Goal: Find specific page/section: Find specific page/section

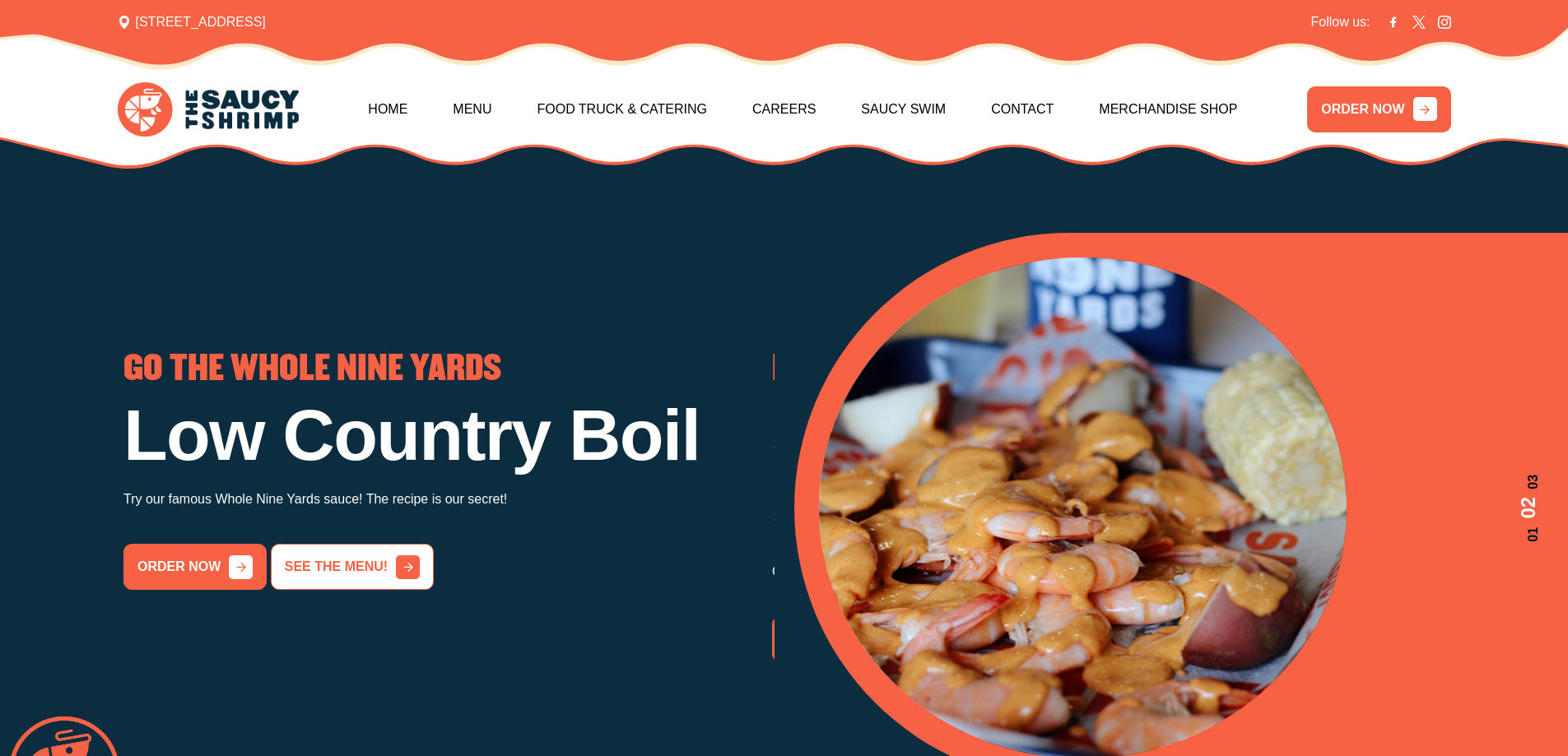
click at [318, 590] on link "See the menu!" at bounding box center [352, 566] width 163 height 46
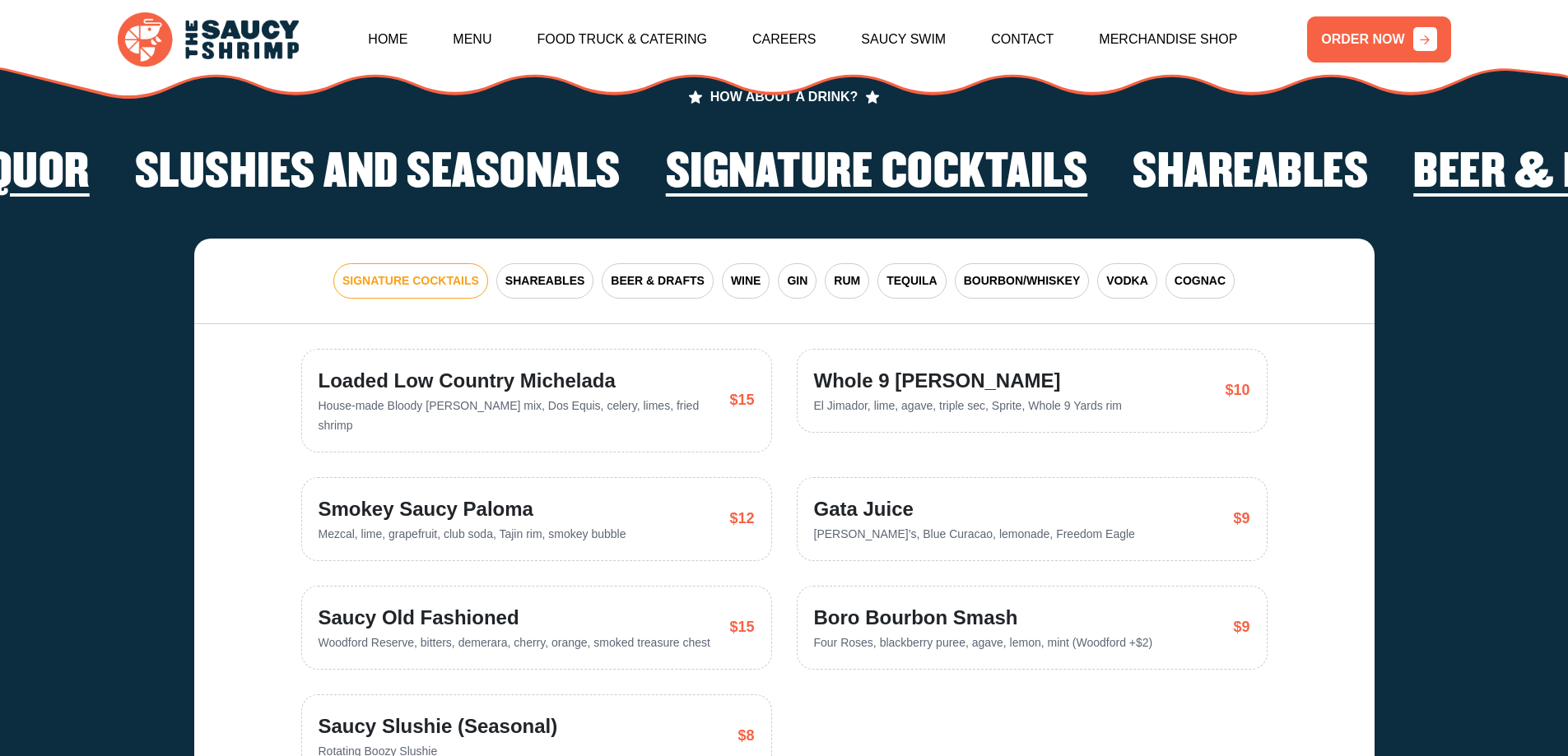
scroll to position [3360, 0]
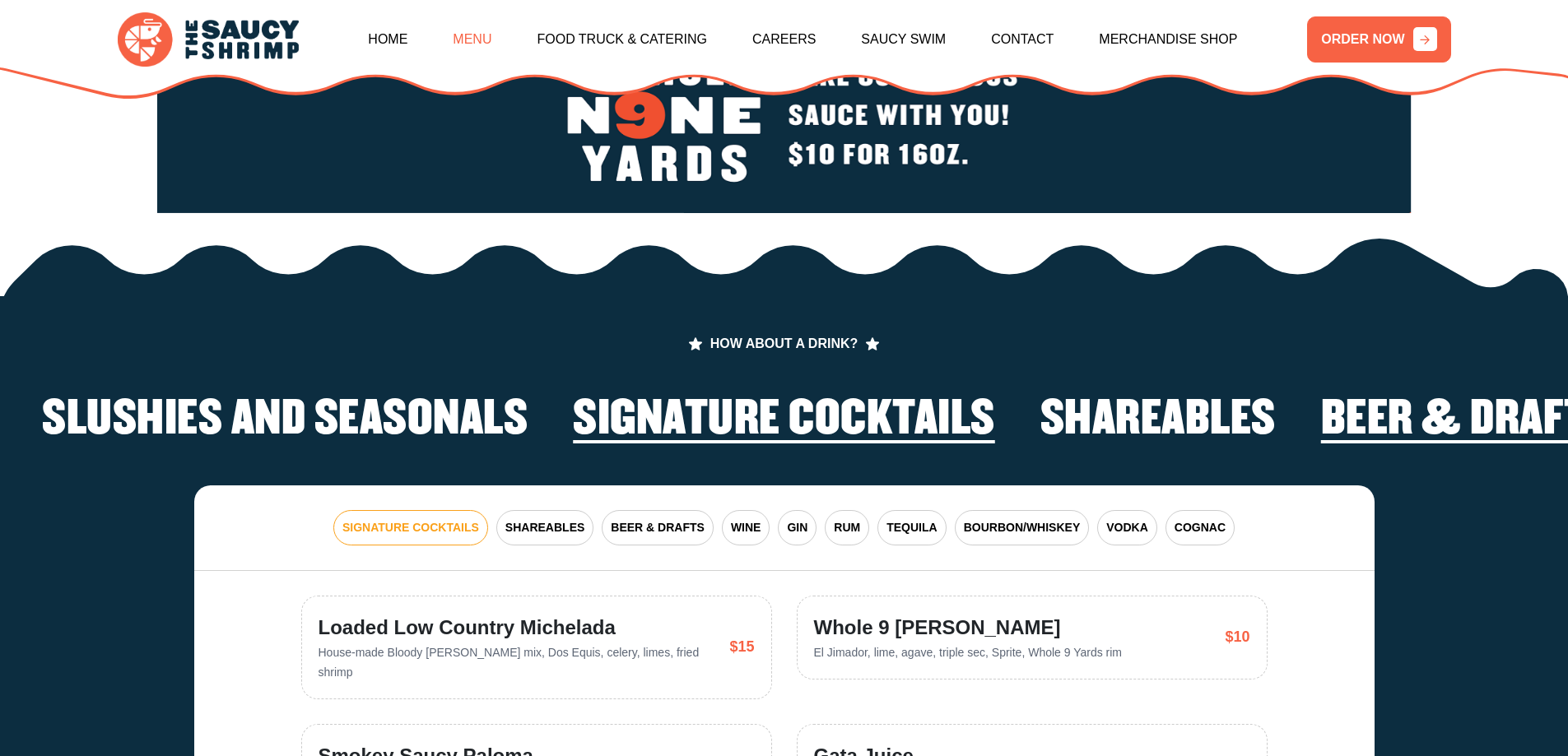
click at [486, 31] on link "Menu" at bounding box center [472, 39] width 39 height 71
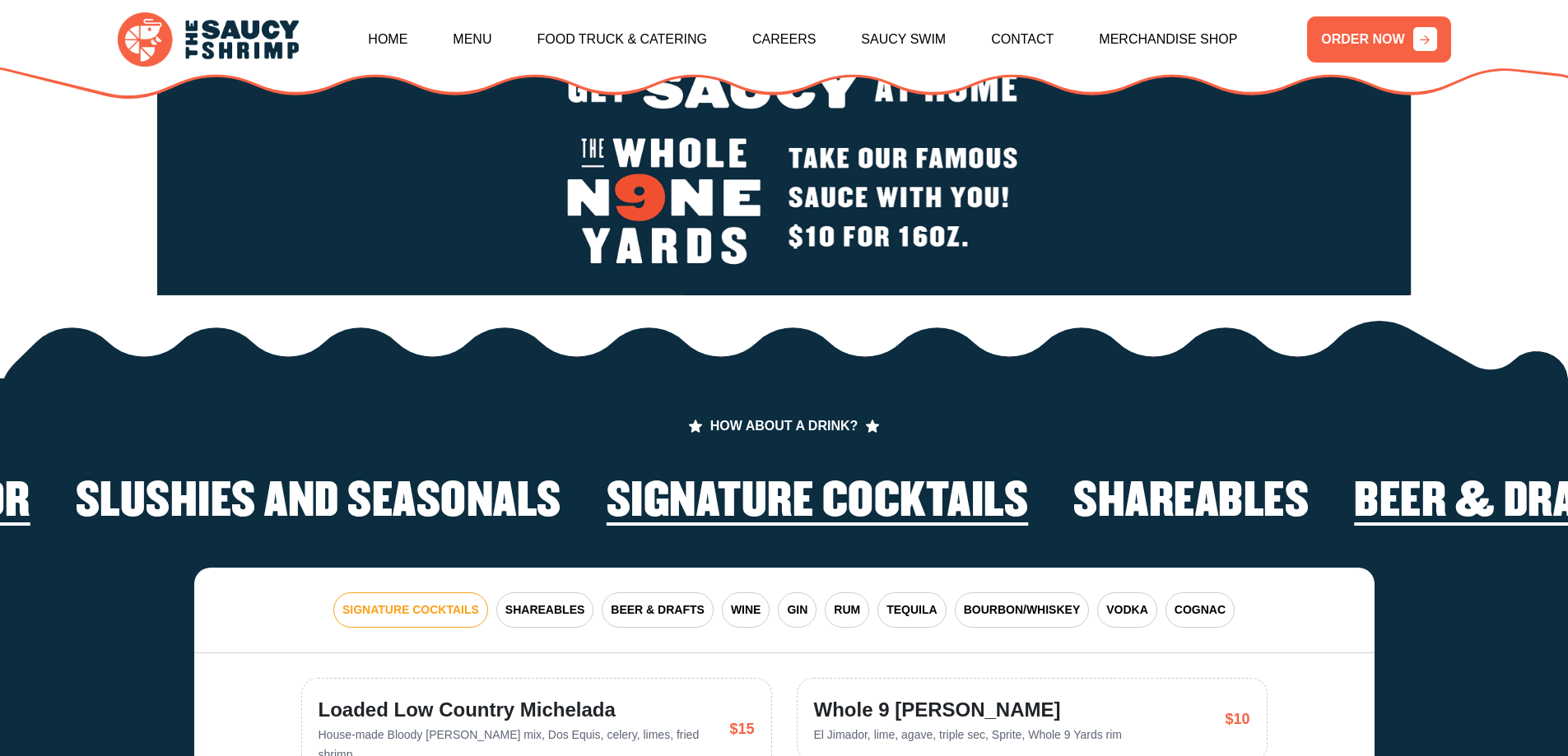
scroll to position [3195, 0]
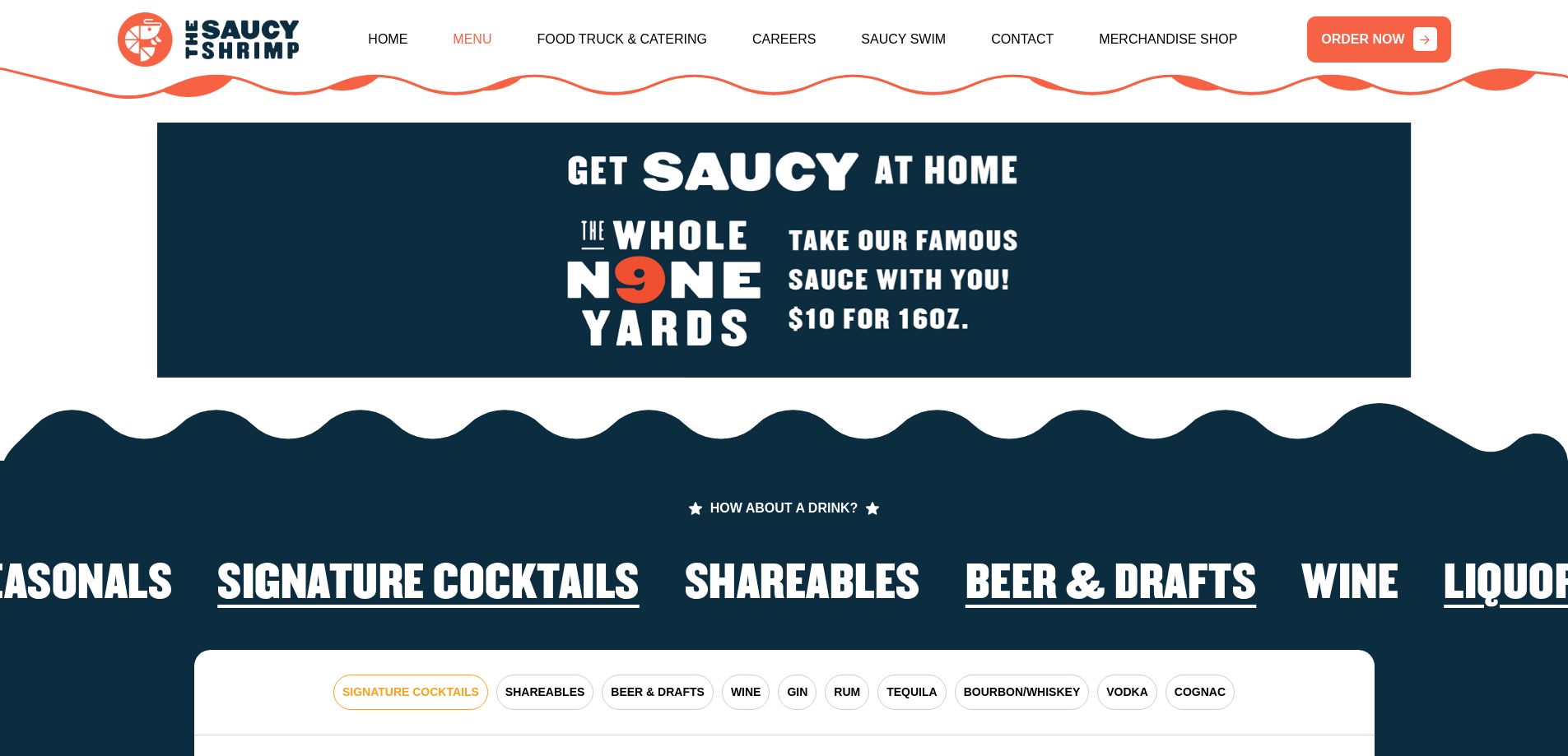
click at [492, 39] on link "Menu" at bounding box center [472, 39] width 39 height 71
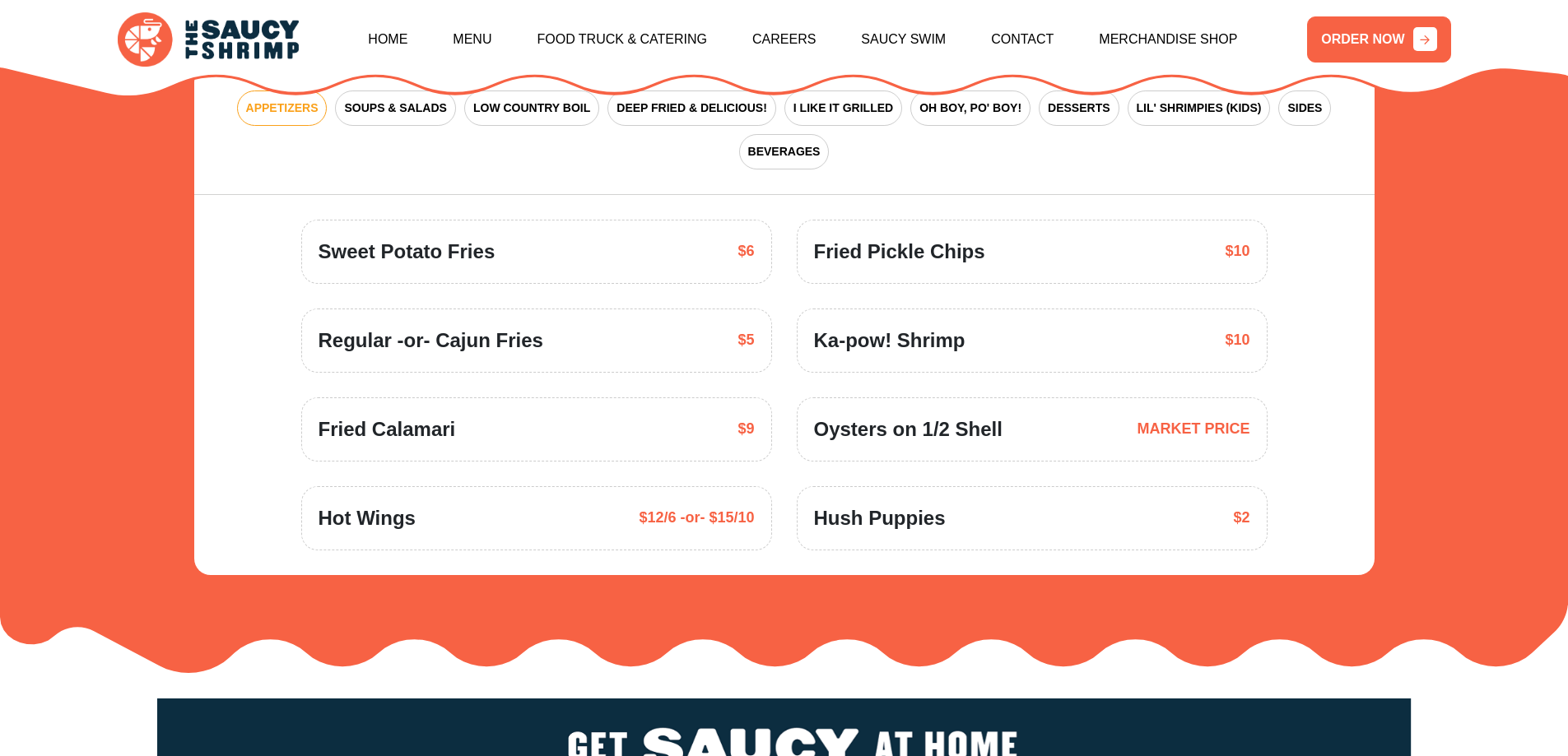
scroll to position [2455, 0]
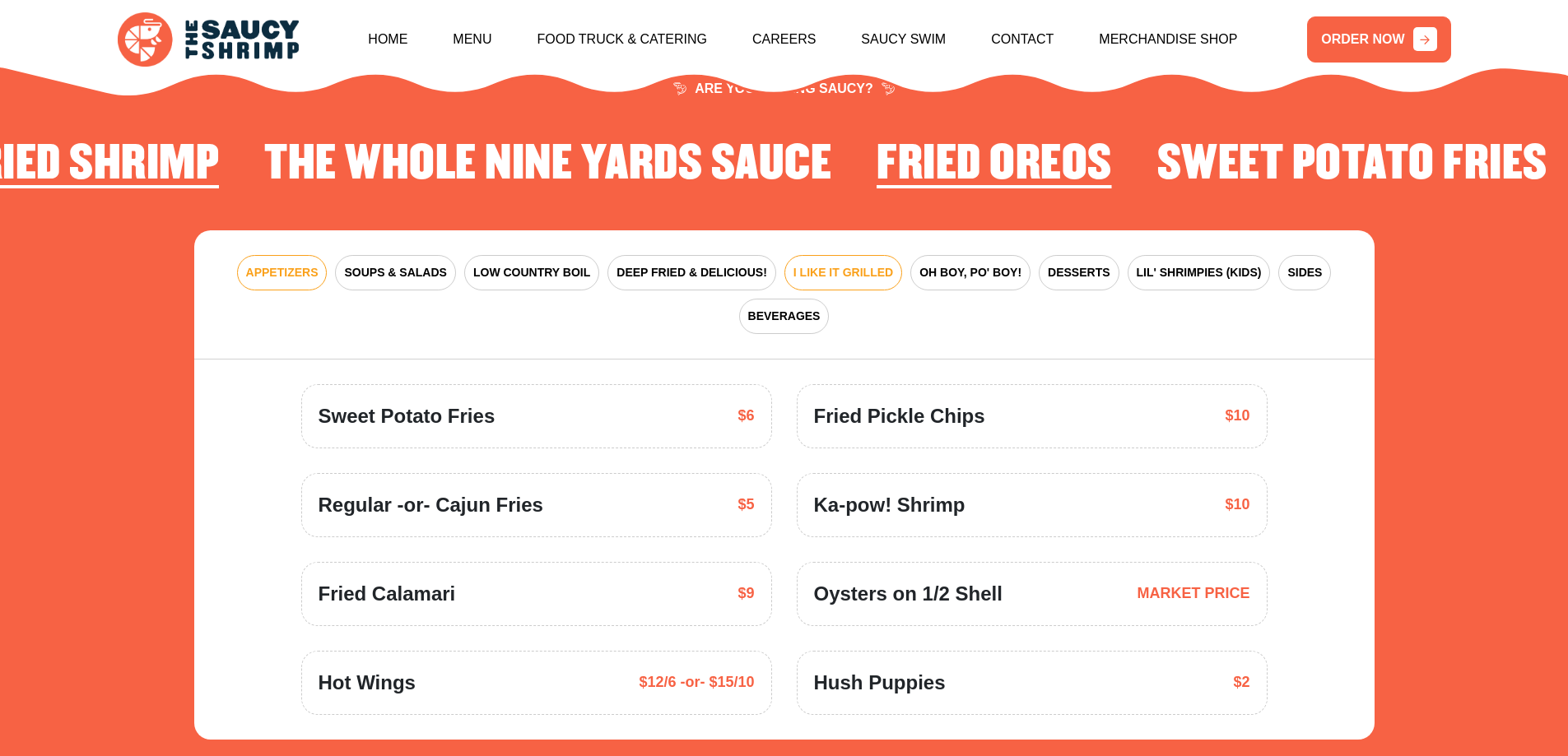
click at [846, 281] on span "I LIKE IT GRILLED" at bounding box center [843, 272] width 99 height 18
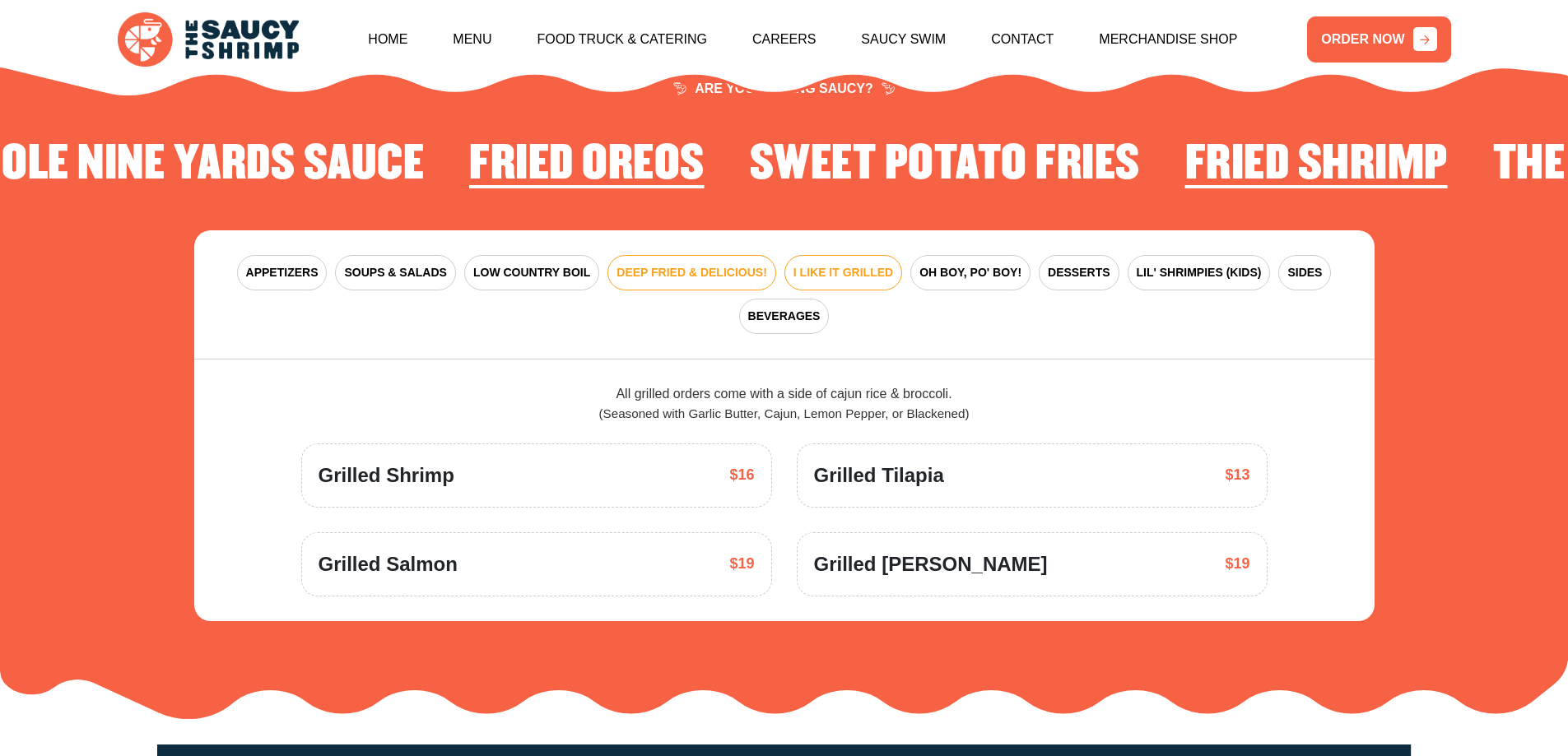
click at [727, 281] on span "DEEP FRIED & DELICIOUS!" at bounding box center [691, 272] width 150 height 18
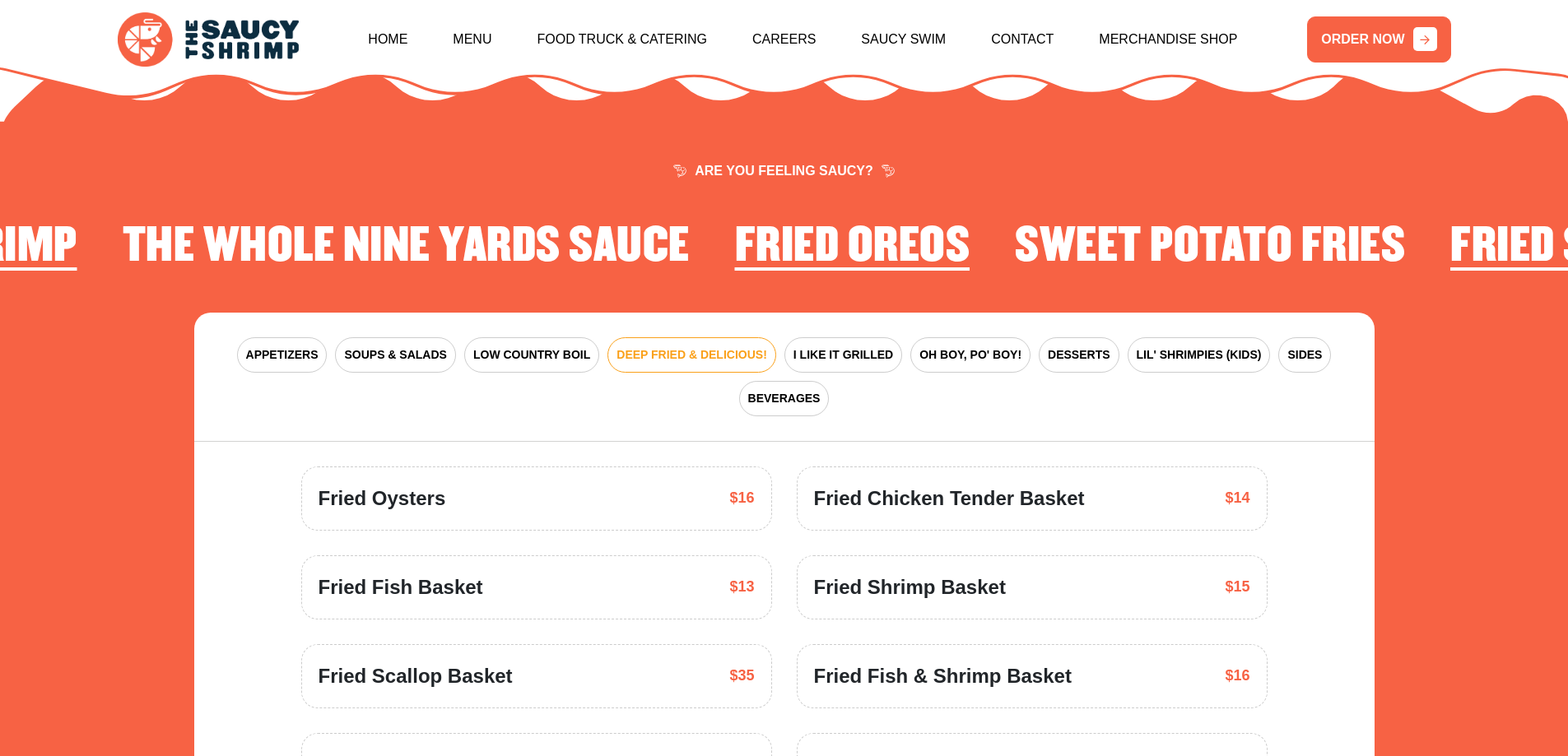
scroll to position [2291, 0]
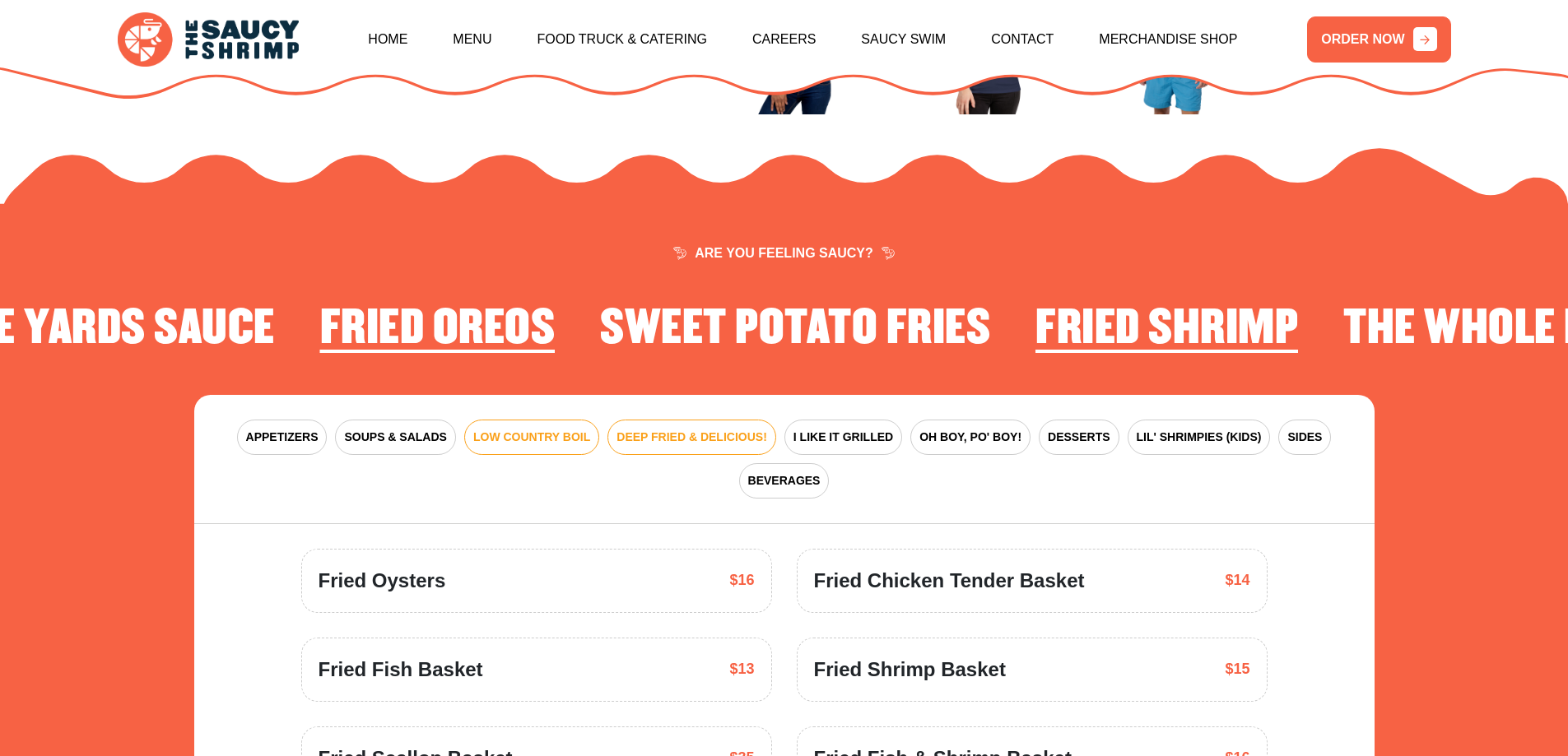
click at [553, 446] on span "LOW COUNTRY BOIL" at bounding box center [531, 437] width 117 height 18
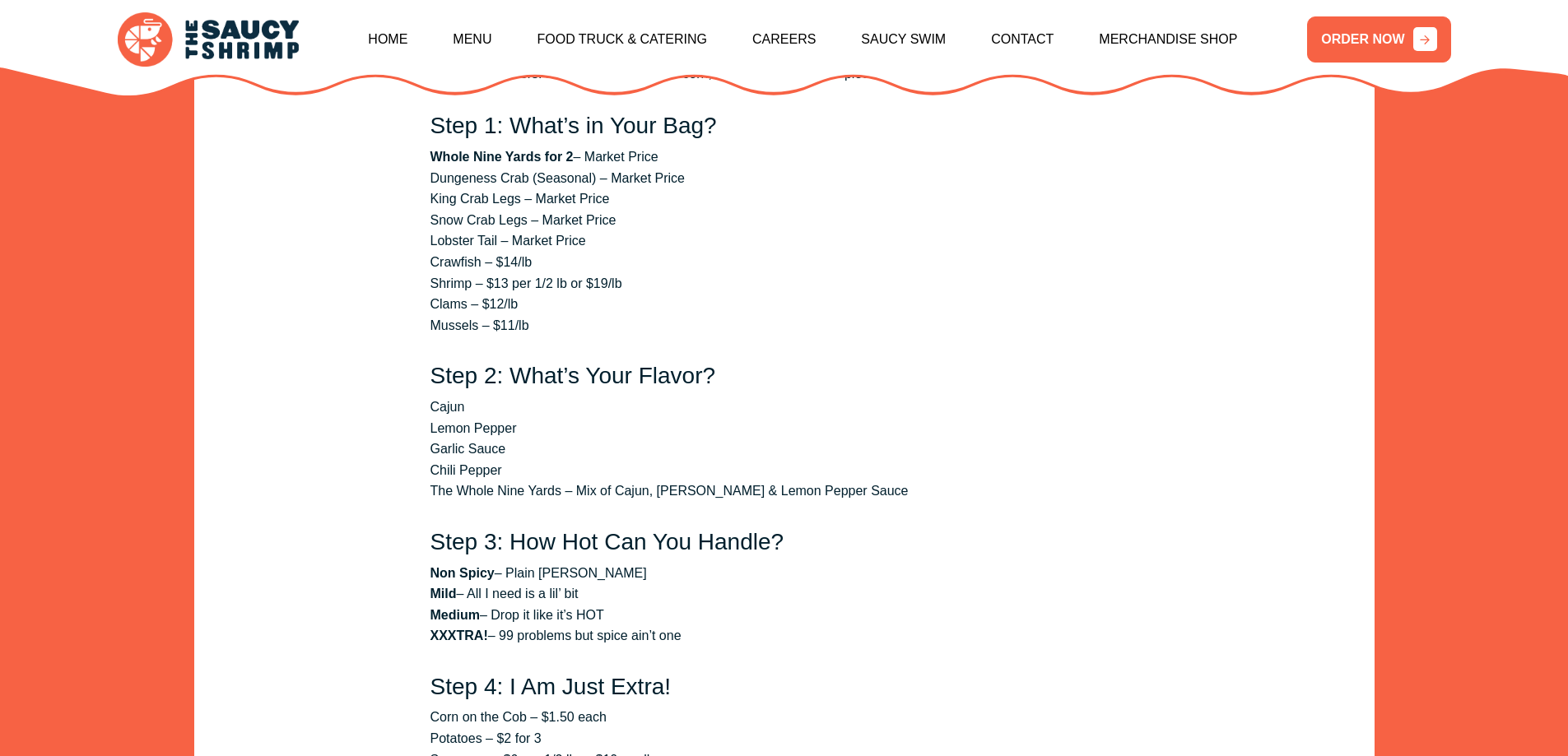
scroll to position [2538, 0]
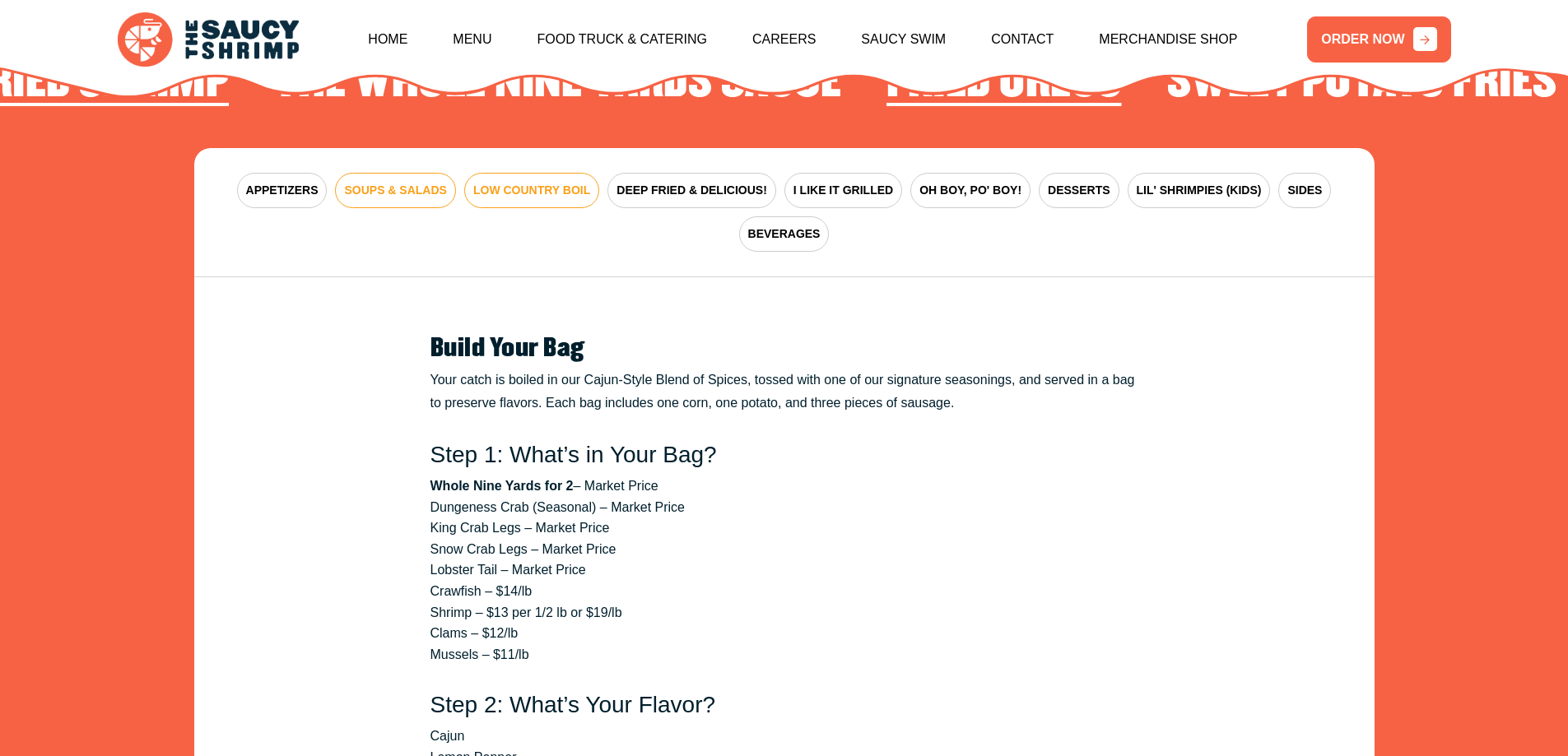
click at [395, 199] on span "SOUPS & SALADS" at bounding box center [394, 190] width 102 height 18
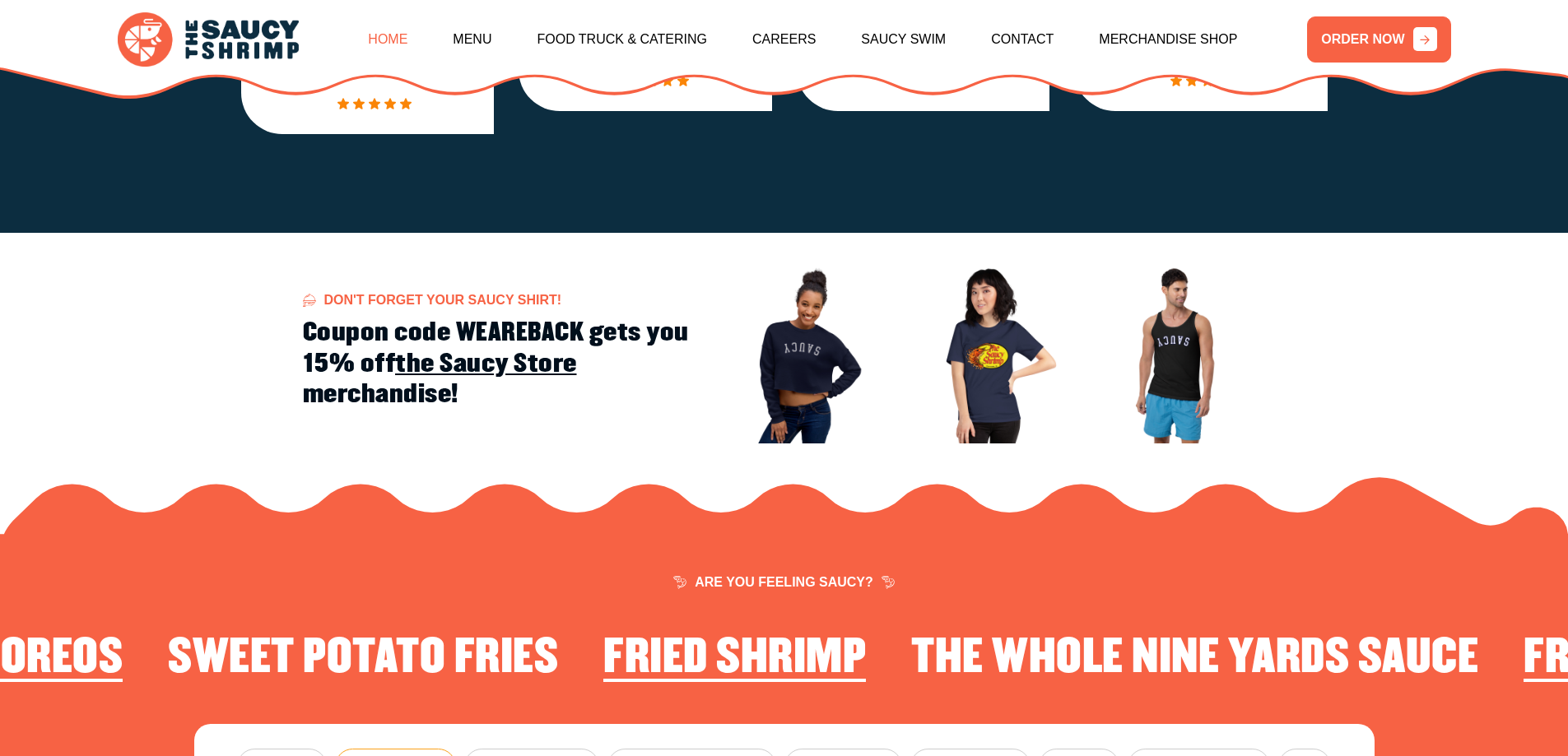
scroll to position [1880, 0]
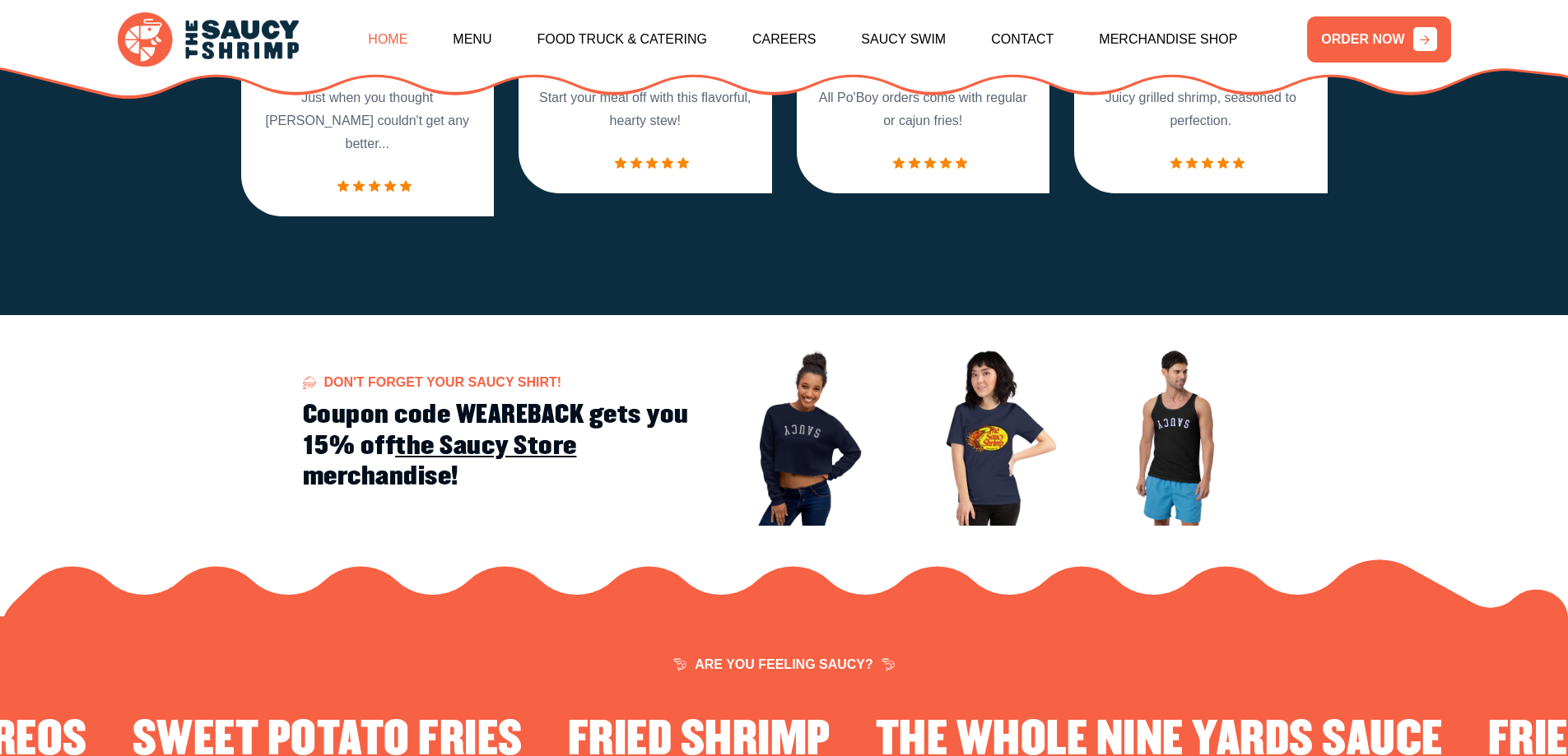
click at [403, 37] on link "Home" at bounding box center [387, 39] width 39 height 71
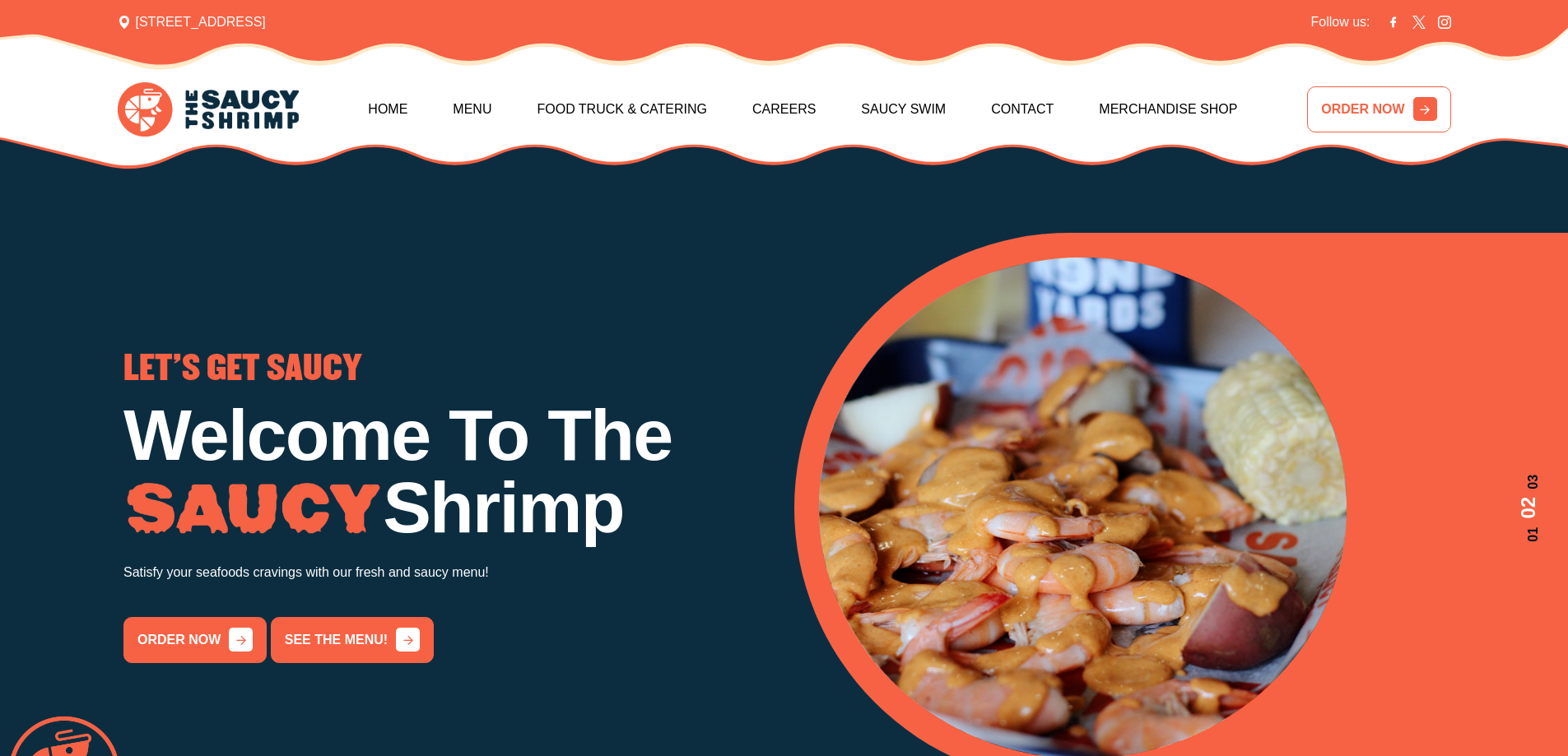
click at [1376, 107] on link "ORDER NOW" at bounding box center [1378, 109] width 143 height 46
